Goal: Find specific page/section: Find specific page/section

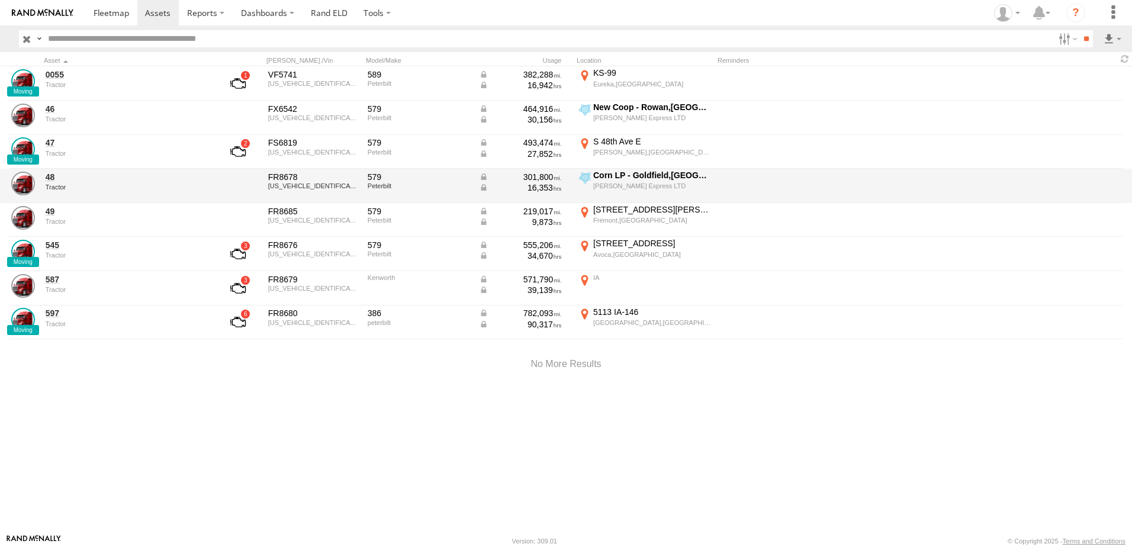
click at [38, 177] on div at bounding box center [24, 186] width 30 height 32
click at [21, 183] on link at bounding box center [23, 184] width 24 height 24
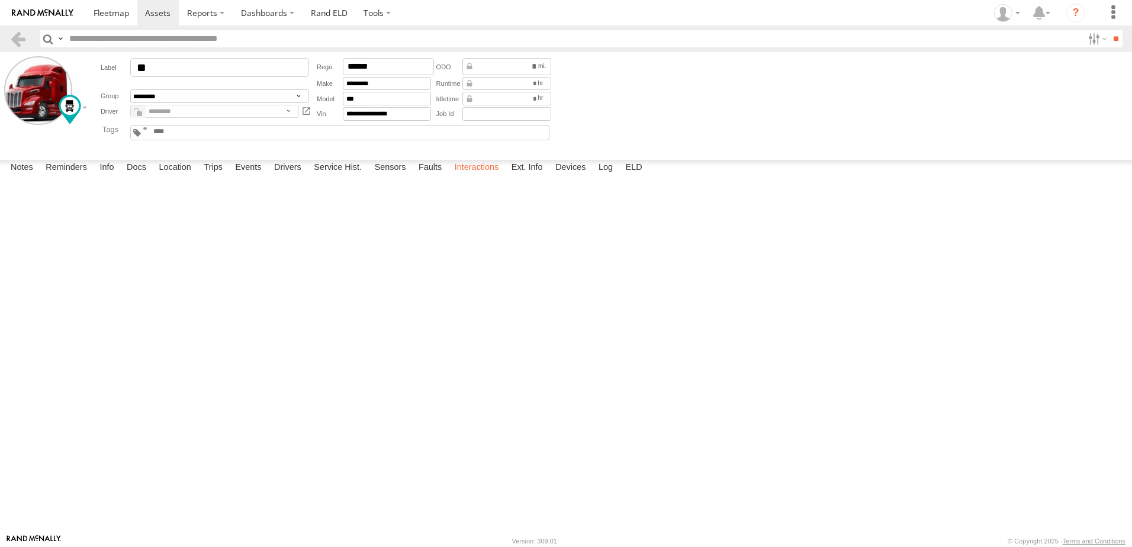
click at [469, 176] on label "Interactions" at bounding box center [477, 168] width 56 height 17
click at [188, 176] on label "Location" at bounding box center [175, 168] width 44 height 17
click at [20, 36] on link at bounding box center [17, 38] width 17 height 17
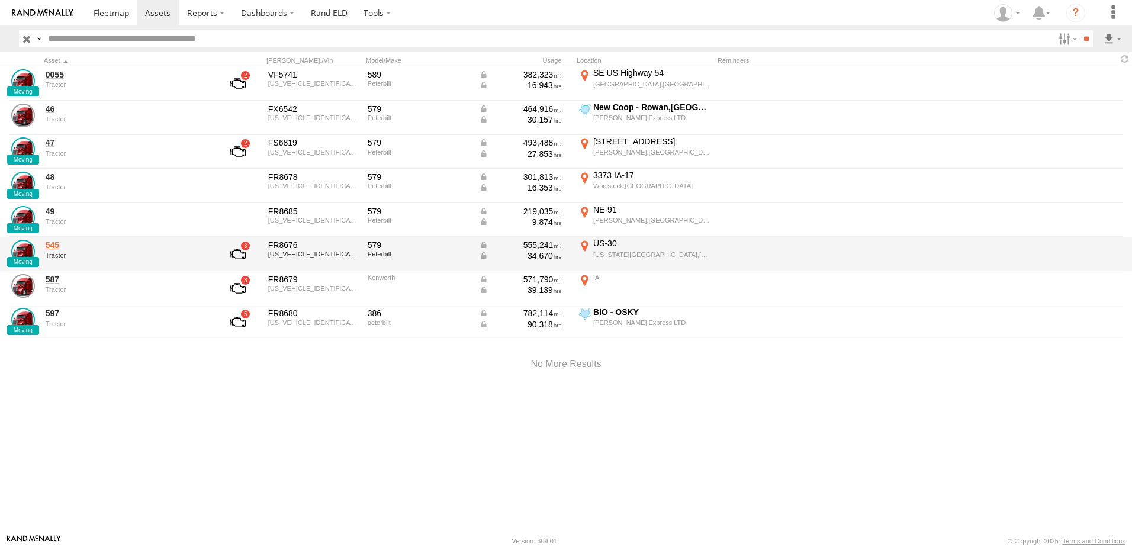
click at [56, 246] on link "545" at bounding box center [127, 245] width 162 height 11
